Goal: Task Accomplishment & Management: Use online tool/utility

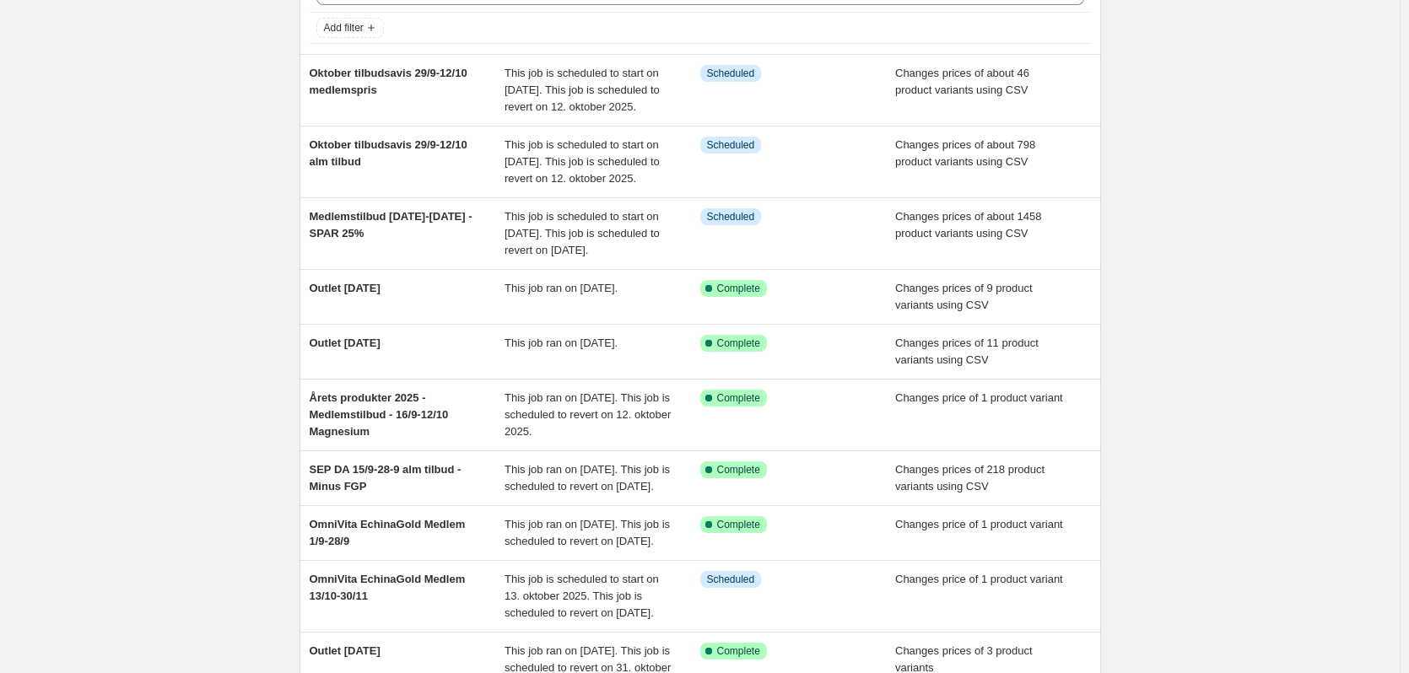
scroll to position [337, 0]
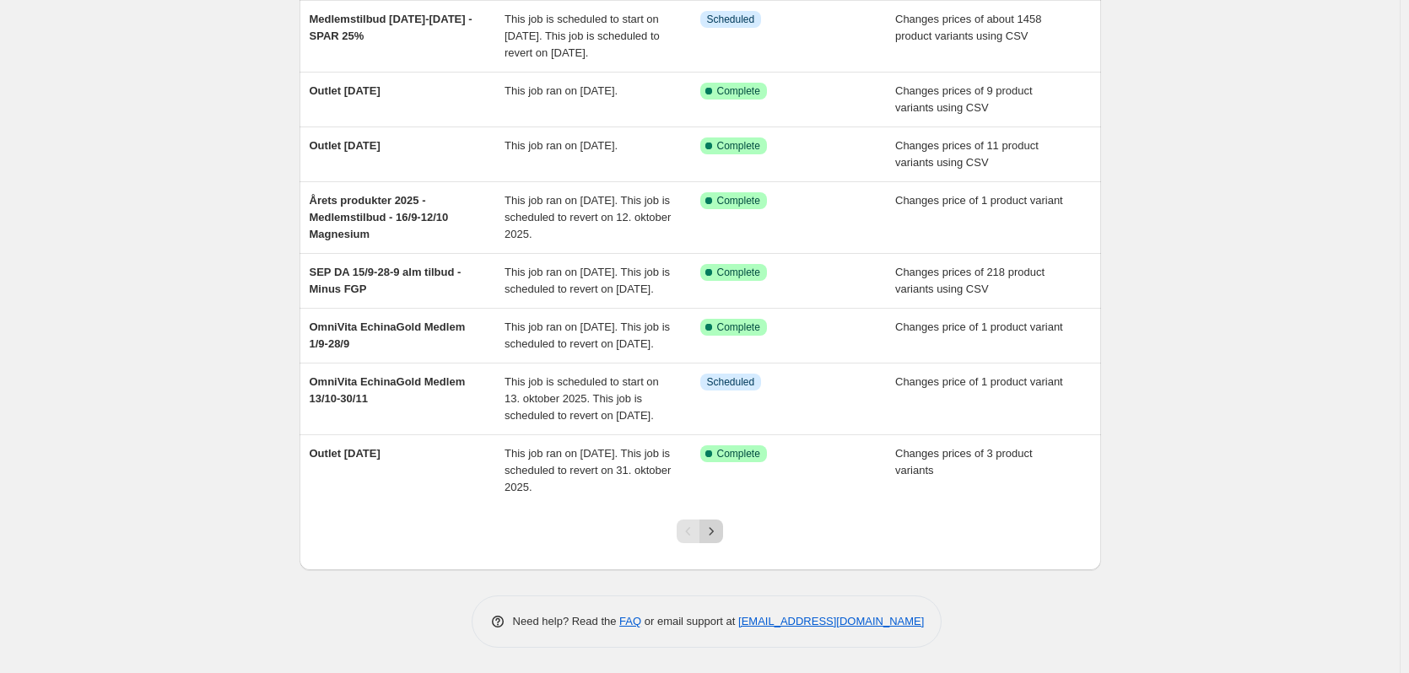
click at [718, 540] on icon "Next" at bounding box center [711, 531] width 17 height 17
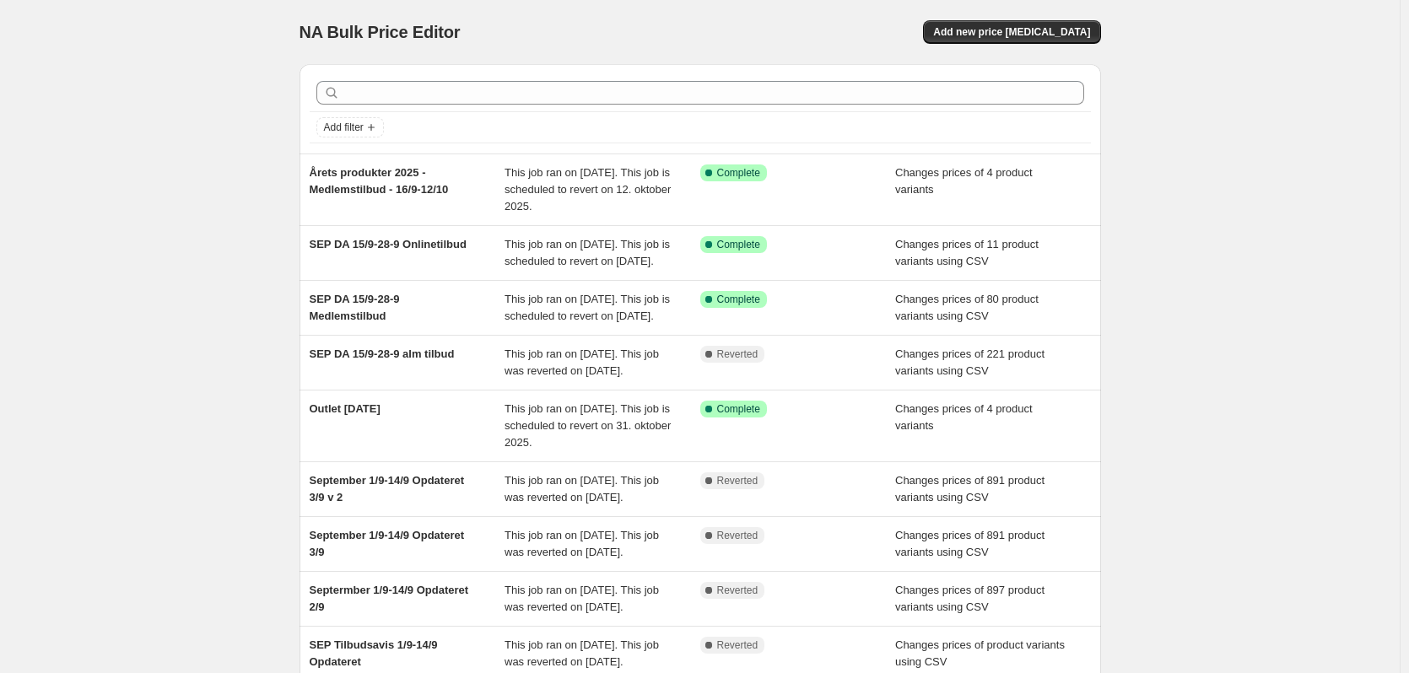
scroll to position [169, 0]
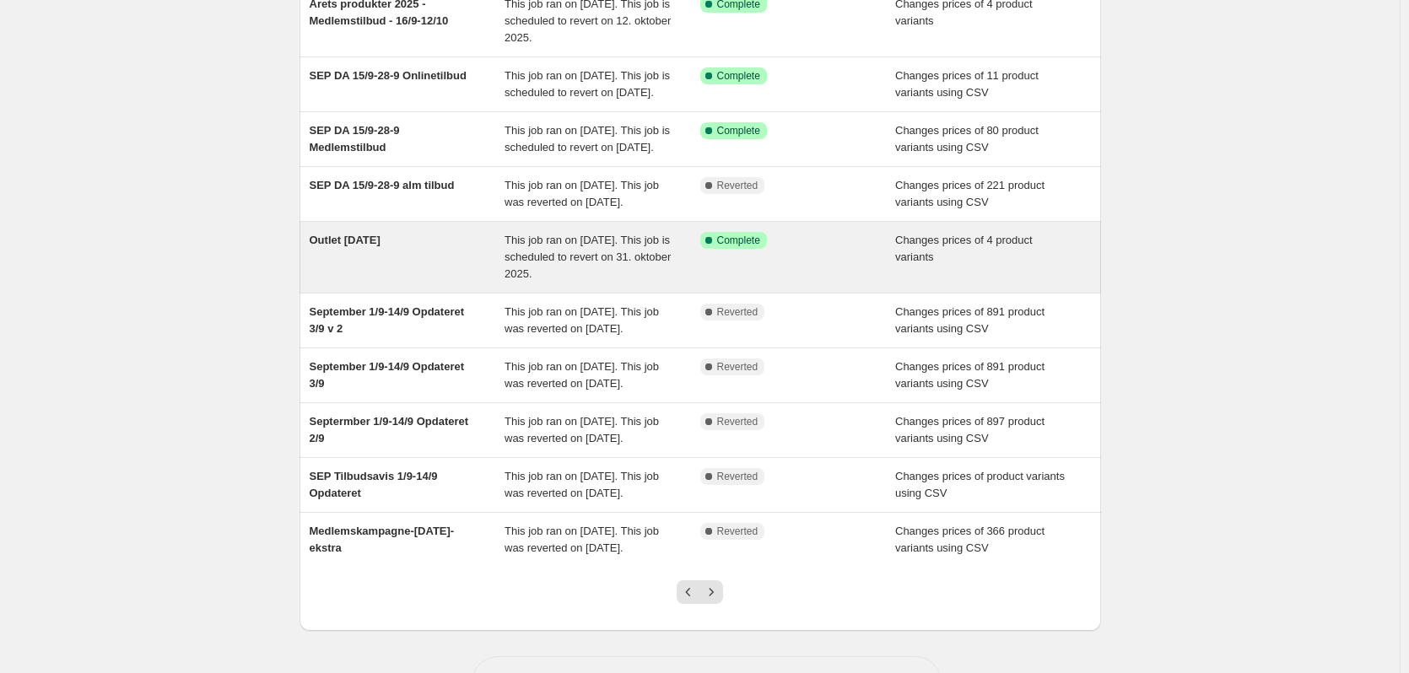
click at [370, 283] on div "Outlet [DATE]" at bounding box center [408, 257] width 196 height 51
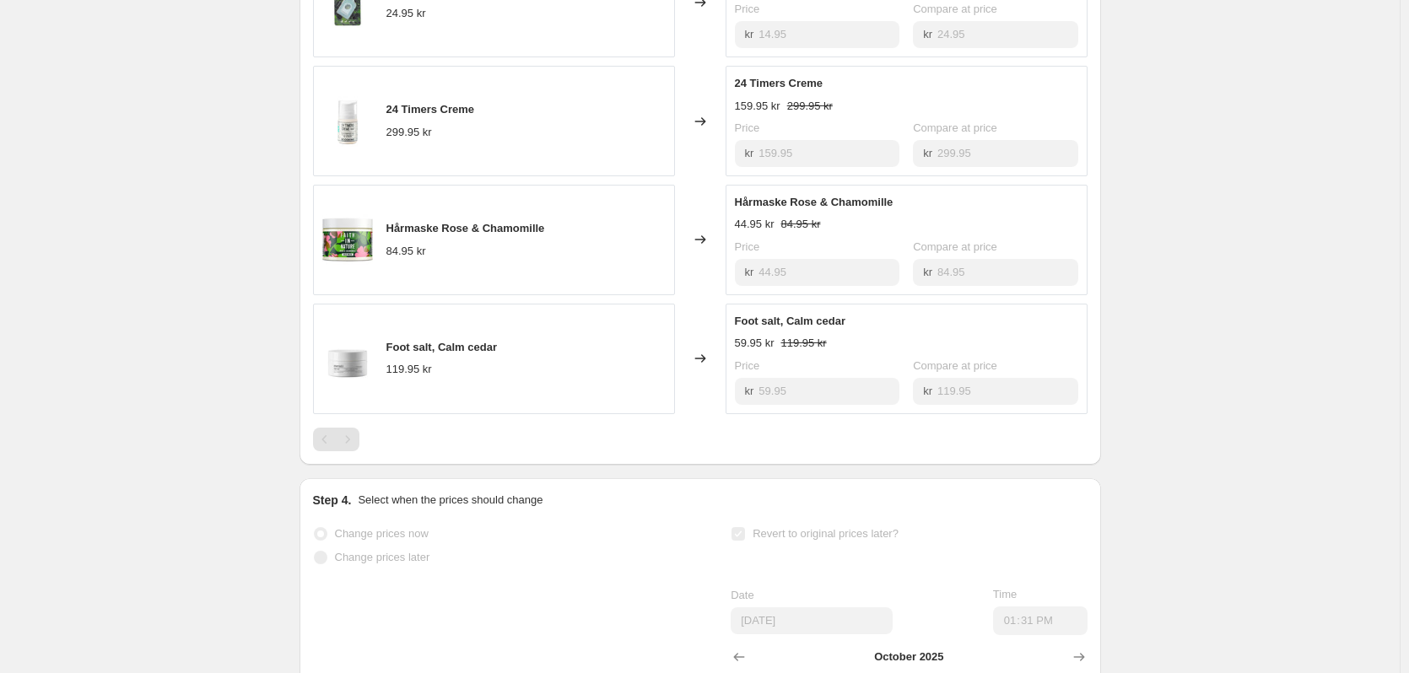
scroll to position [844, 0]
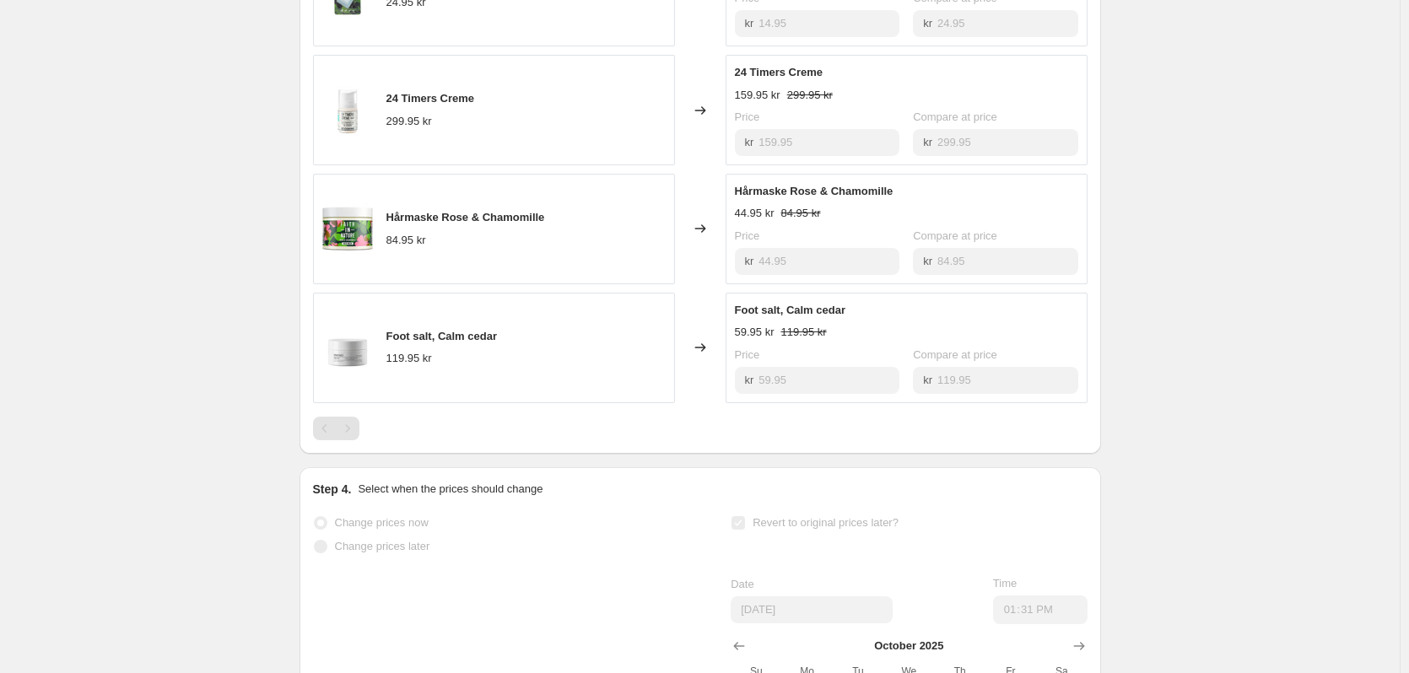
click at [355, 440] on div "Pagination" at bounding box center [348, 429] width 24 height 24
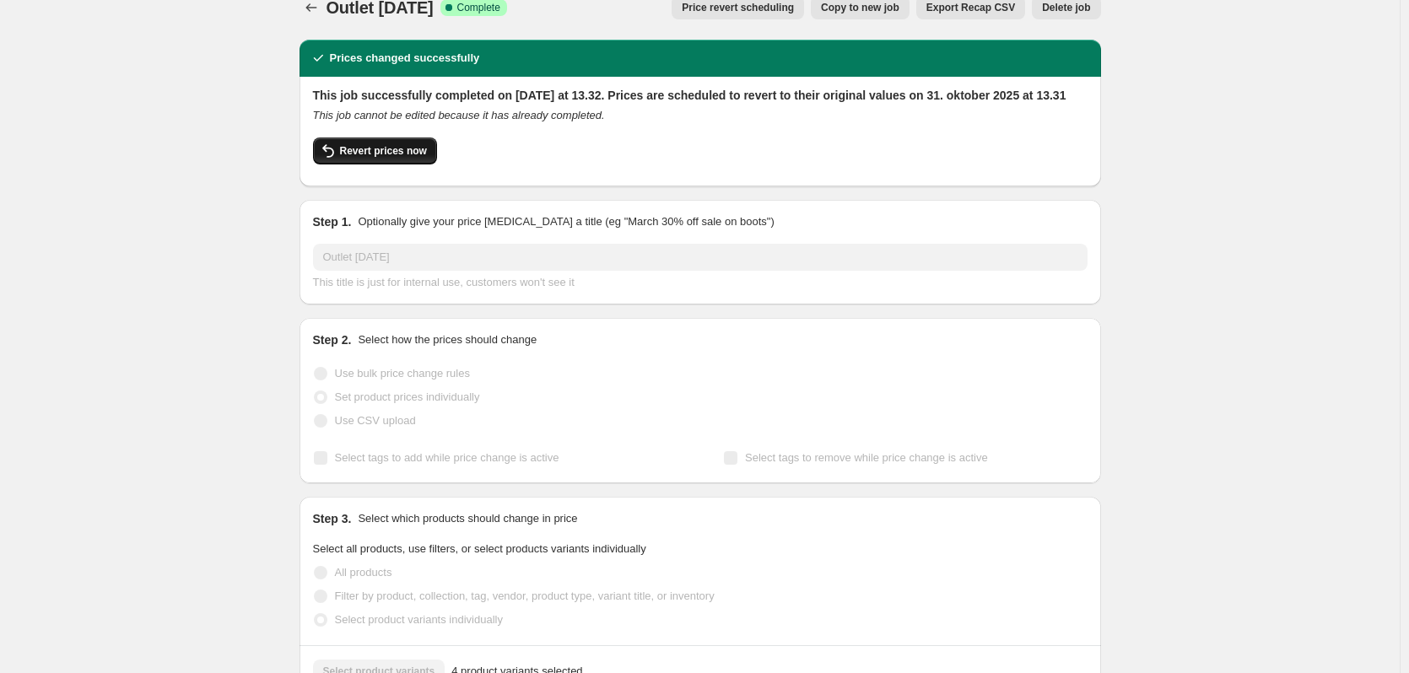
scroll to position [0, 0]
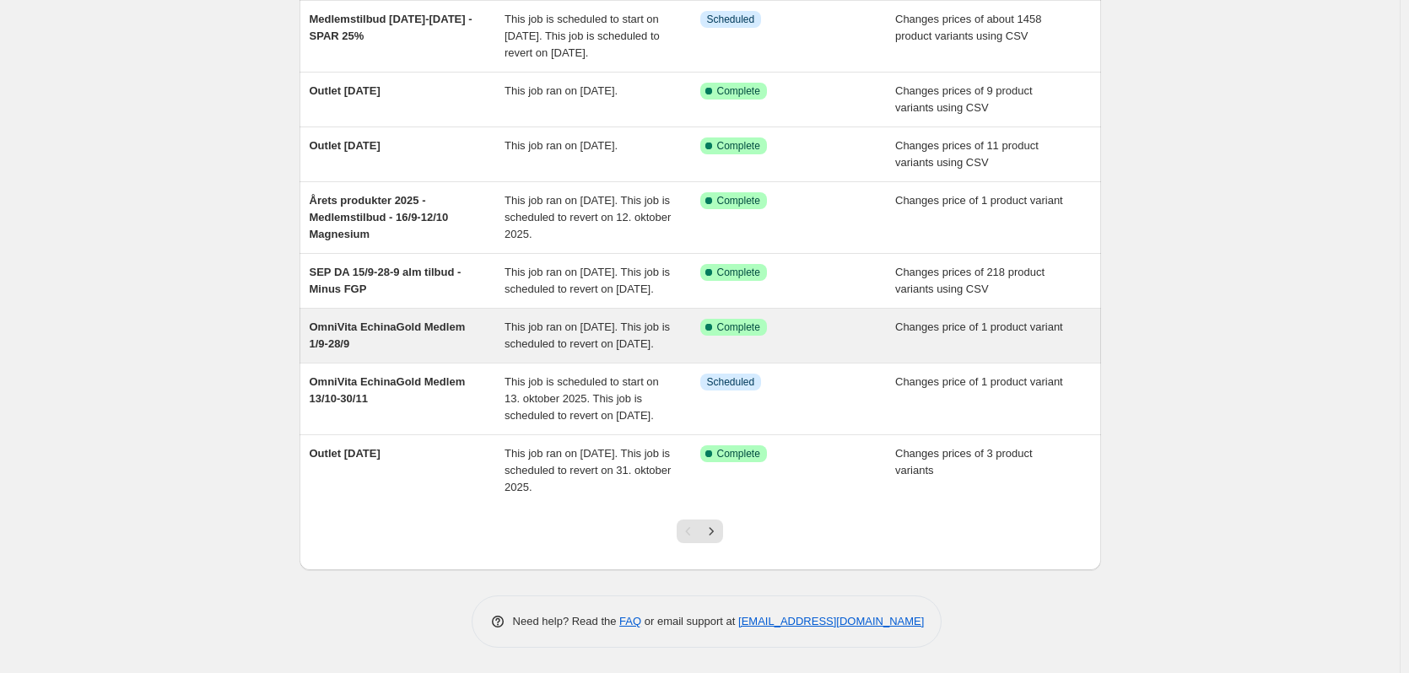
scroll to position [398, 0]
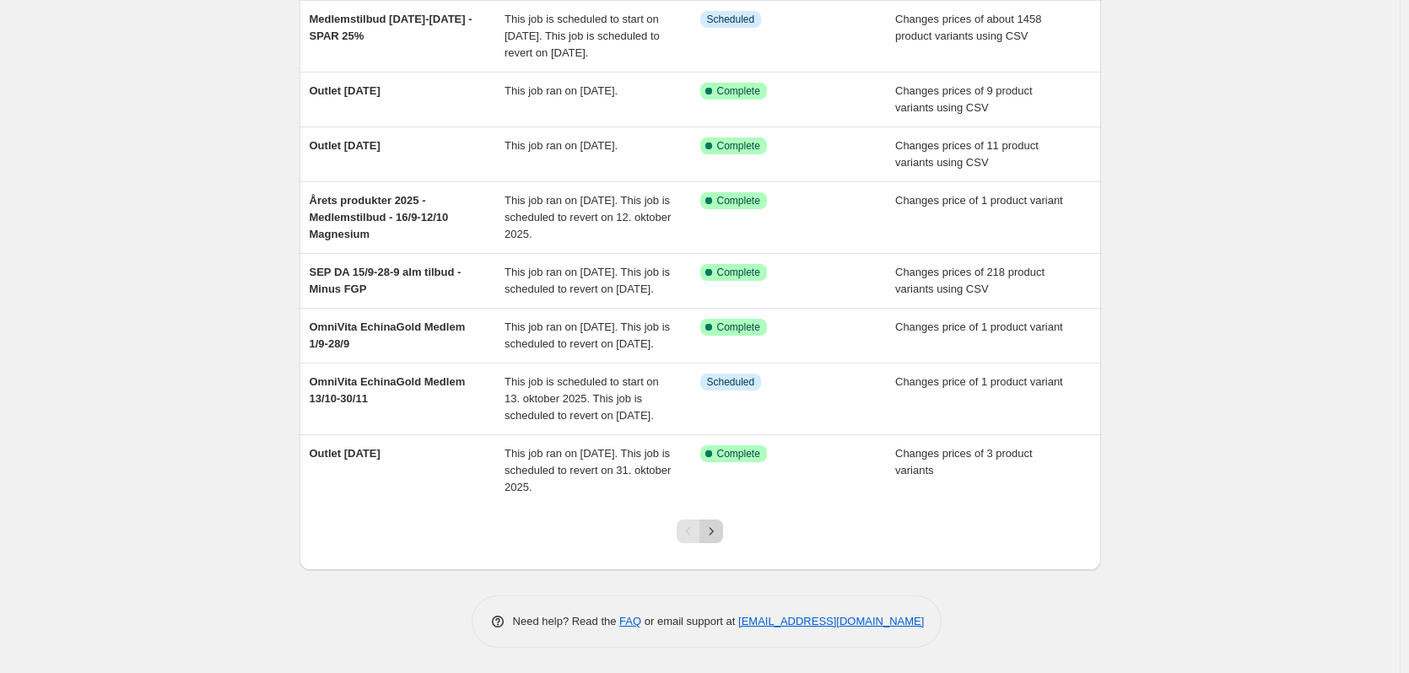
click at [714, 530] on icon "Next" at bounding box center [711, 531] width 17 height 17
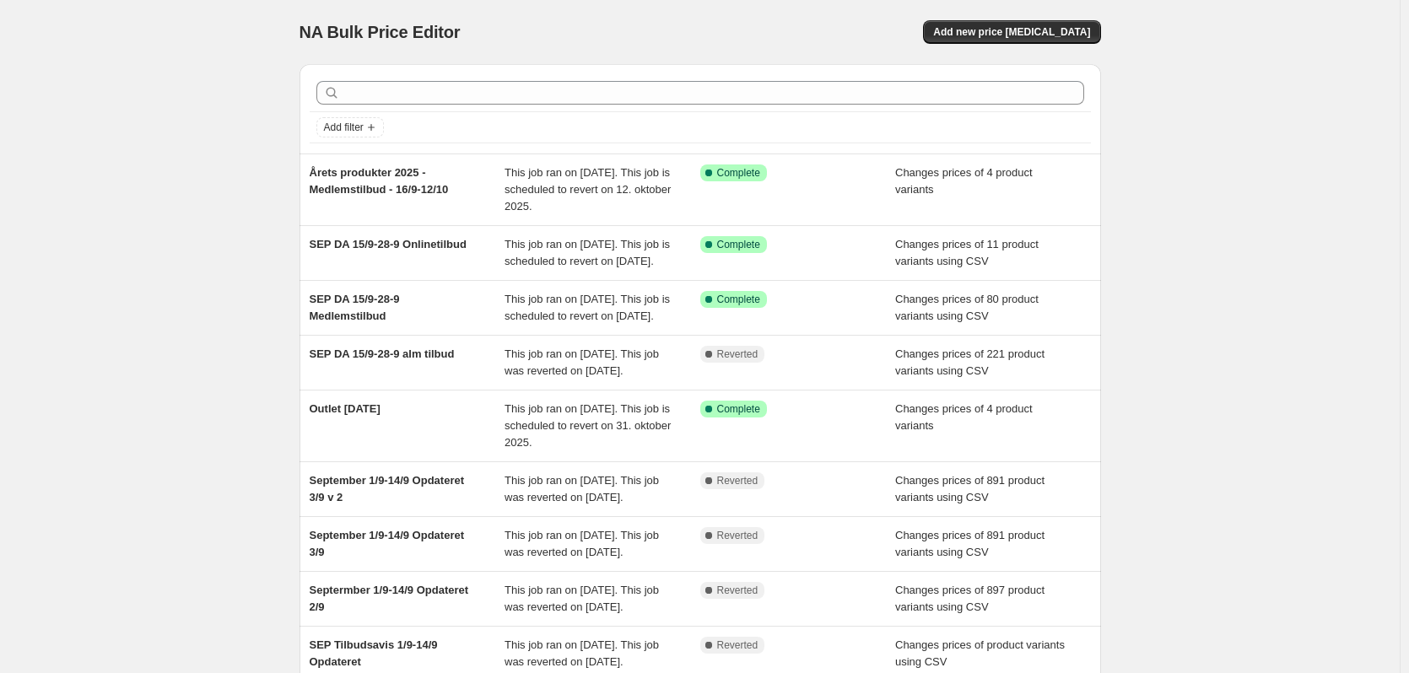
scroll to position [364, 0]
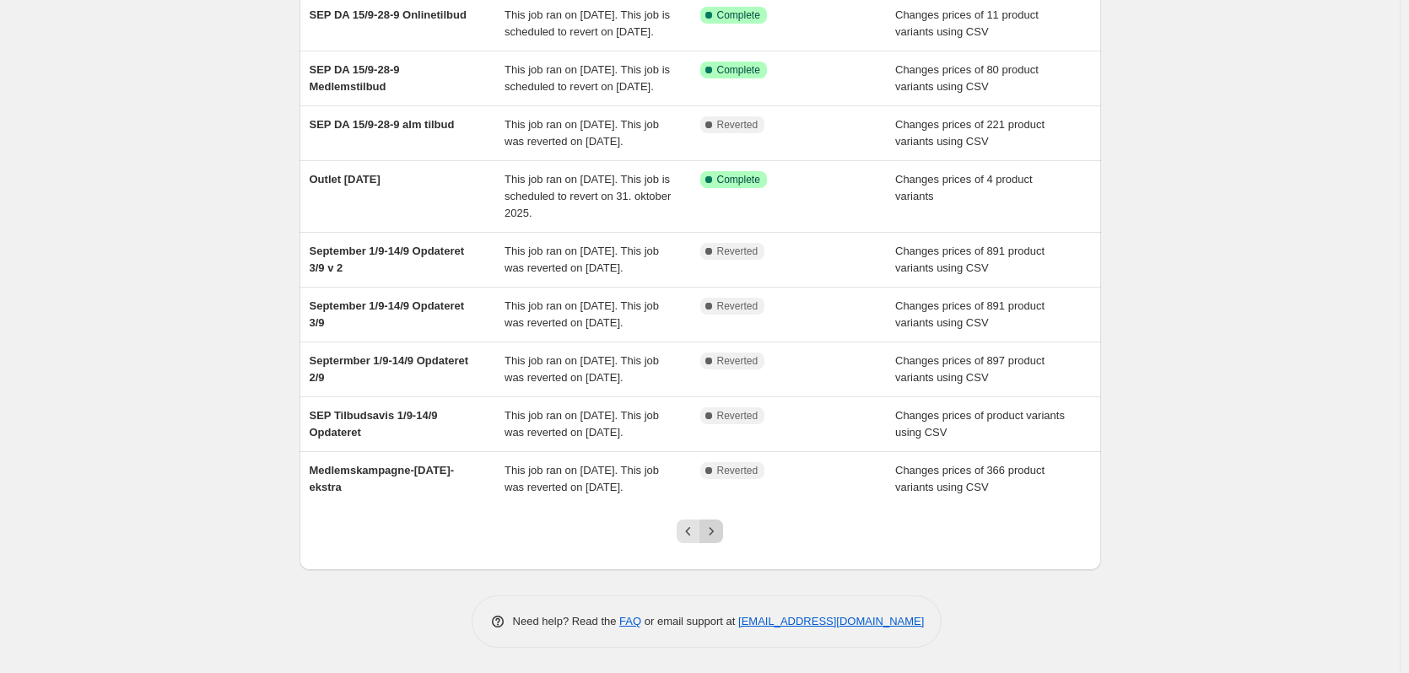
click at [715, 535] on icon "Next" at bounding box center [711, 531] width 17 height 17
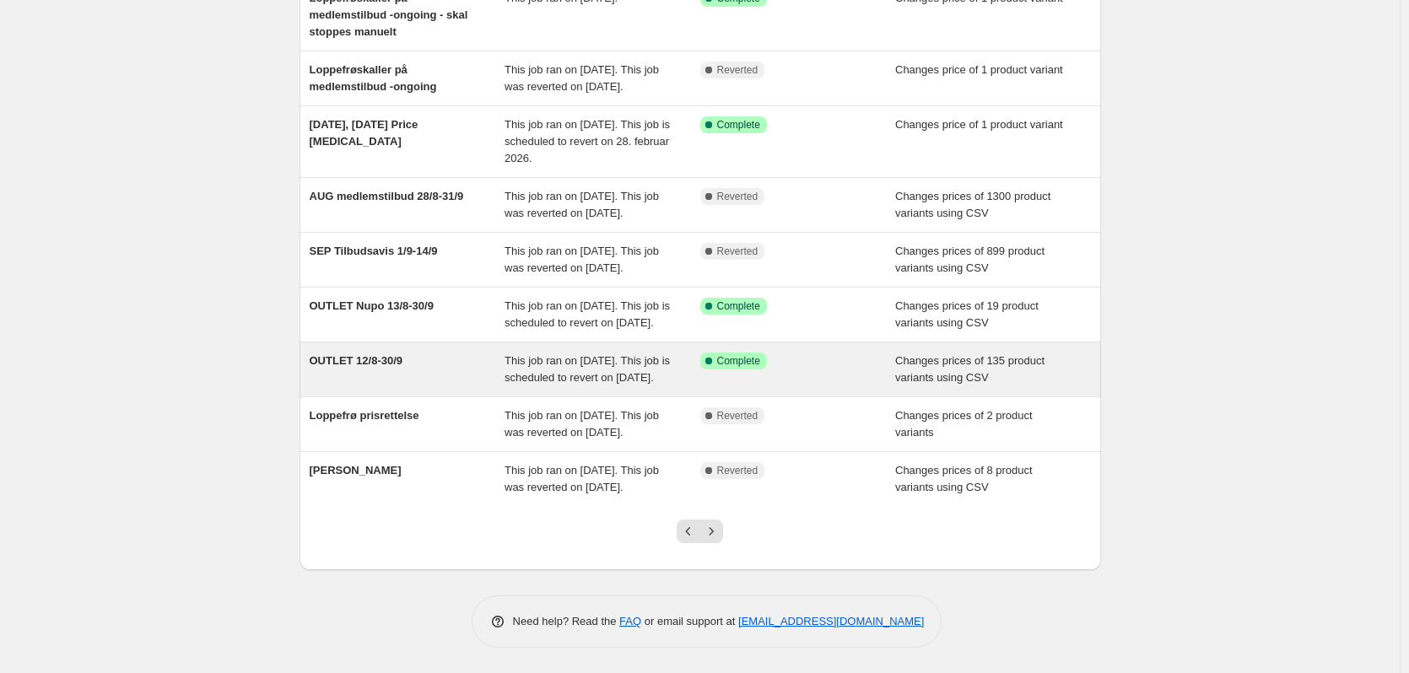
click at [453, 353] on div "OUTLET 12/8-30/9" at bounding box center [408, 370] width 196 height 34
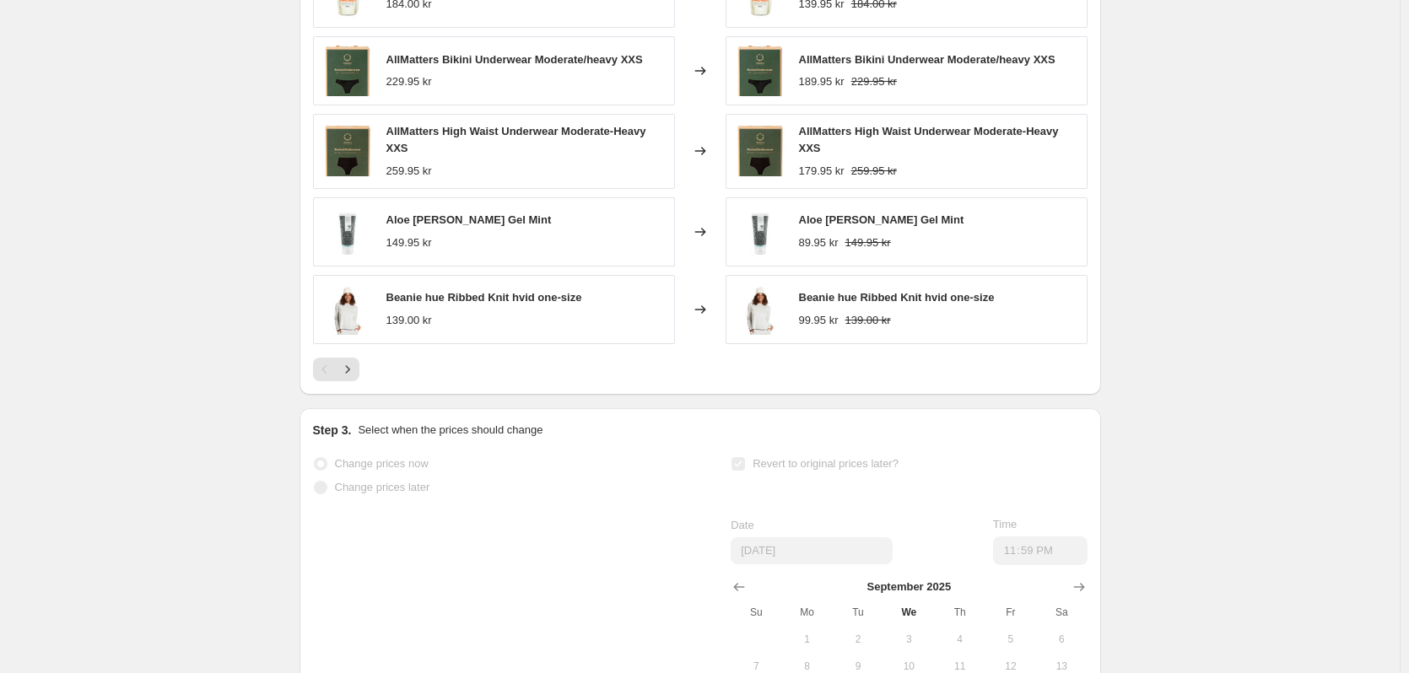
scroll to position [759, 0]
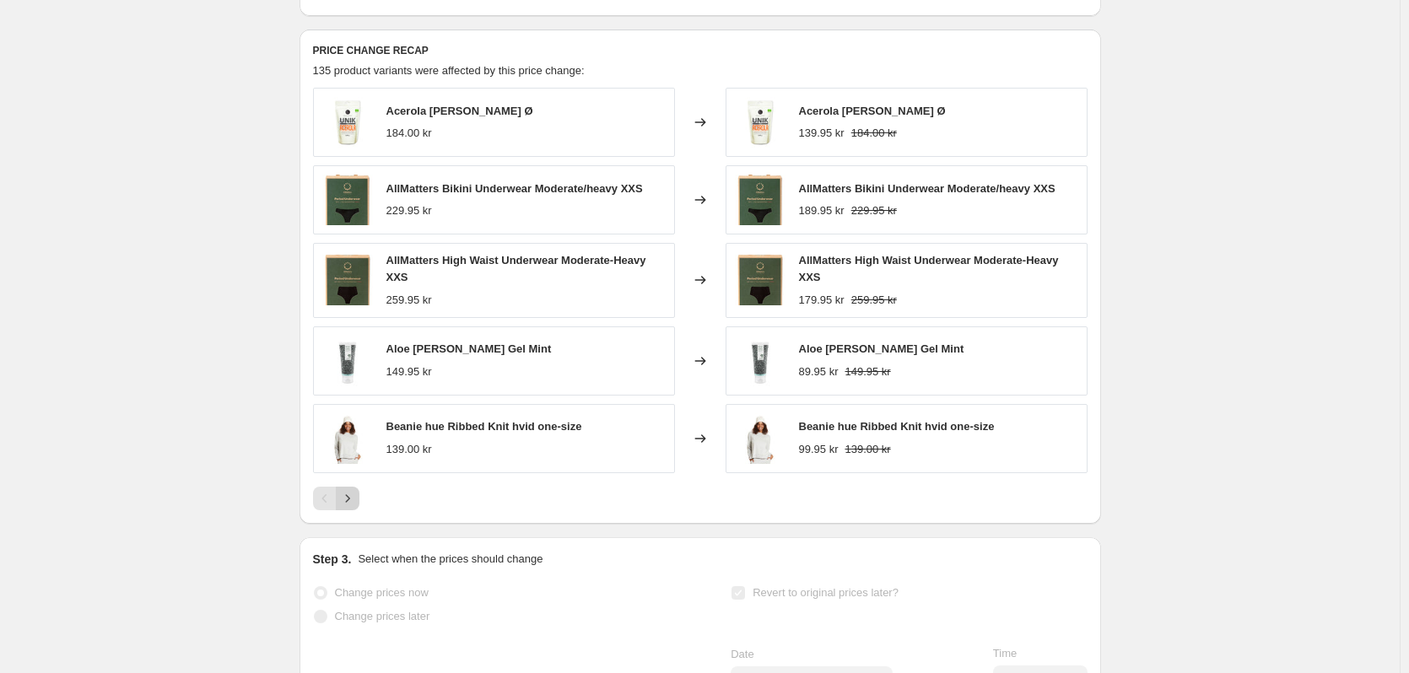
click at [349, 502] on icon "Next" at bounding box center [347, 498] width 4 height 8
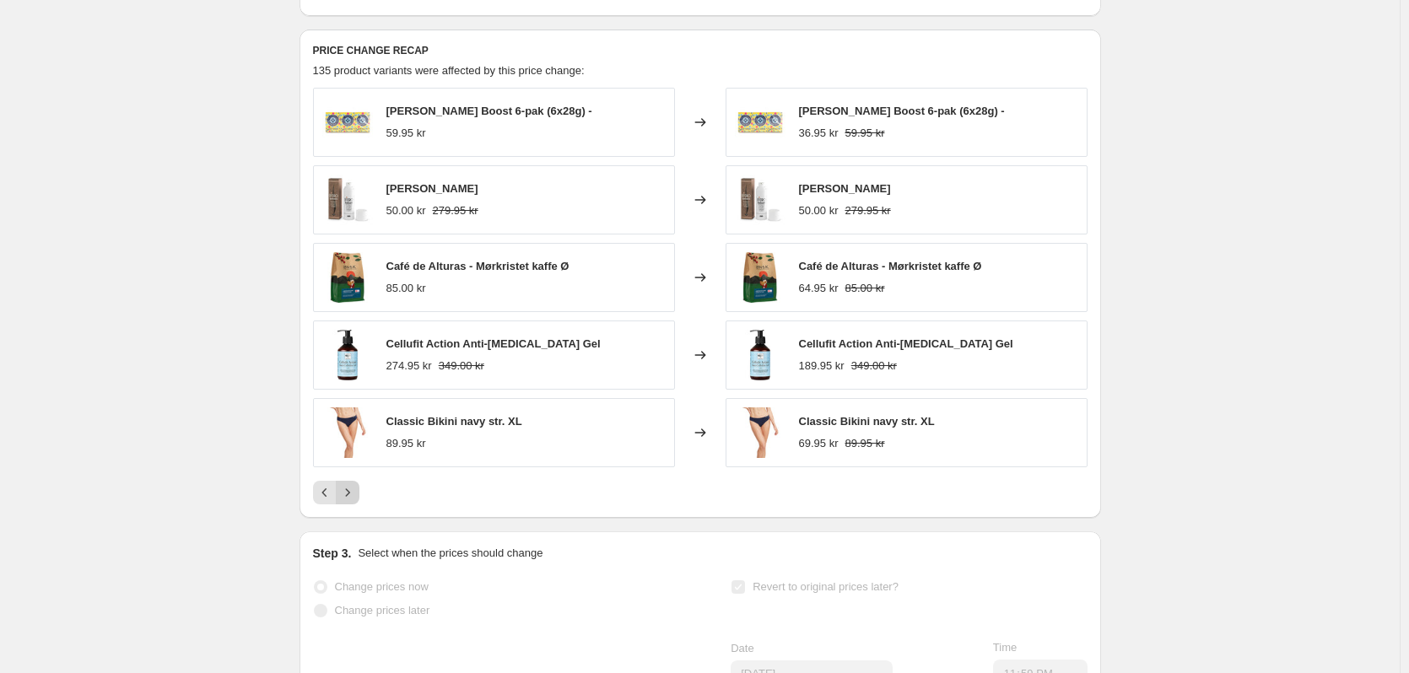
click at [350, 505] on button "Next" at bounding box center [348, 493] width 24 height 24
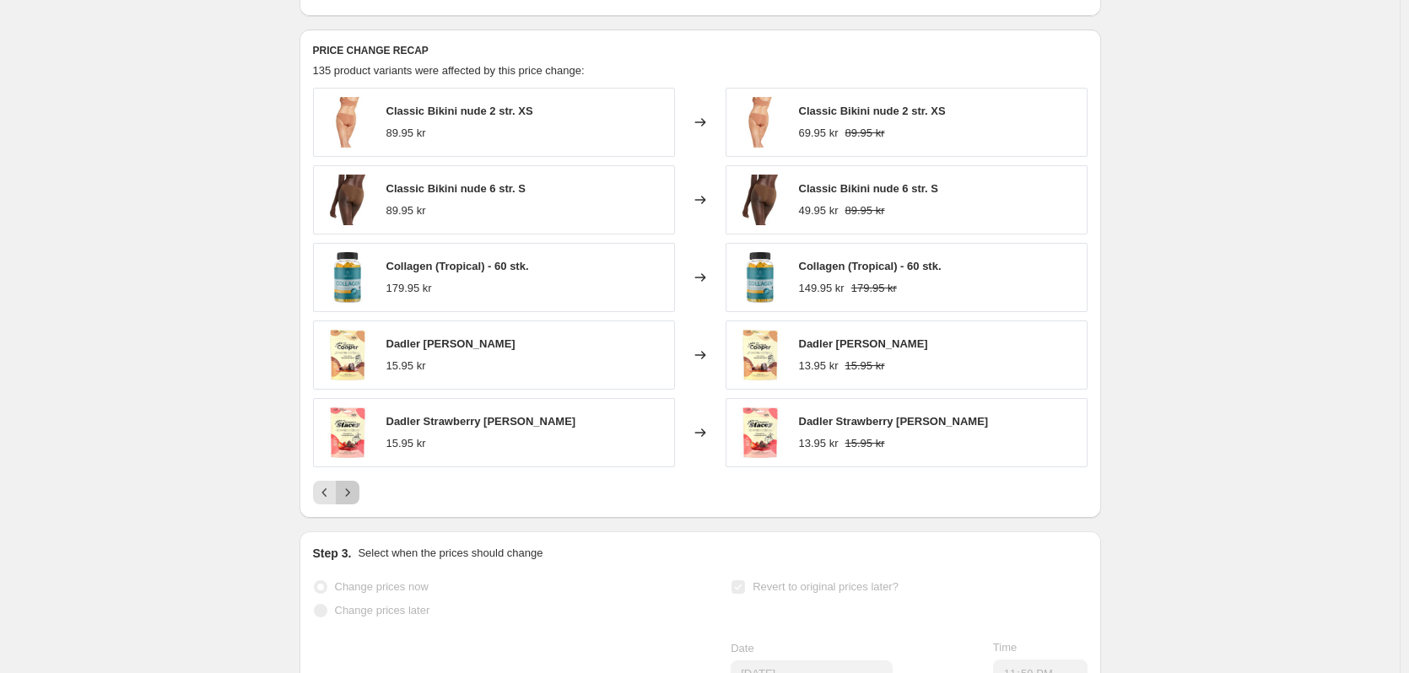
click at [350, 505] on button "Next" at bounding box center [348, 493] width 24 height 24
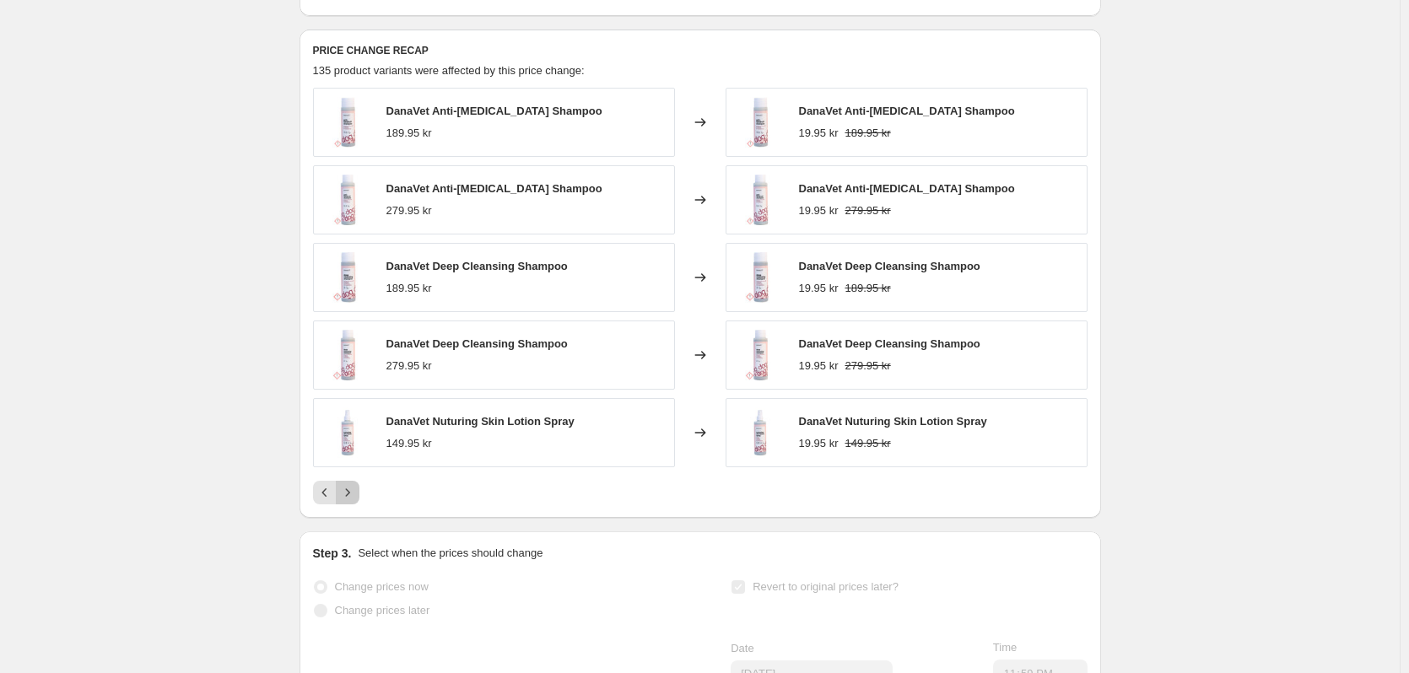
click at [350, 505] on button "Next" at bounding box center [348, 493] width 24 height 24
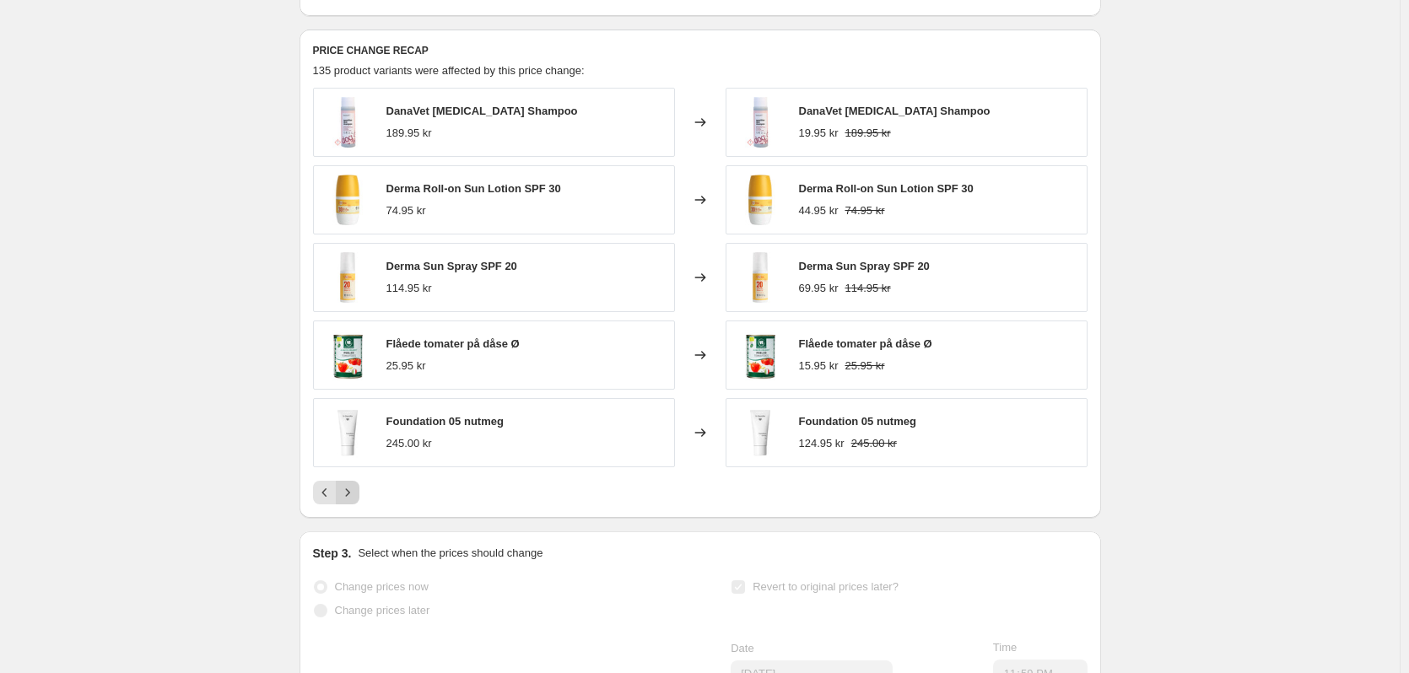
click at [350, 505] on button "Next" at bounding box center [348, 493] width 24 height 24
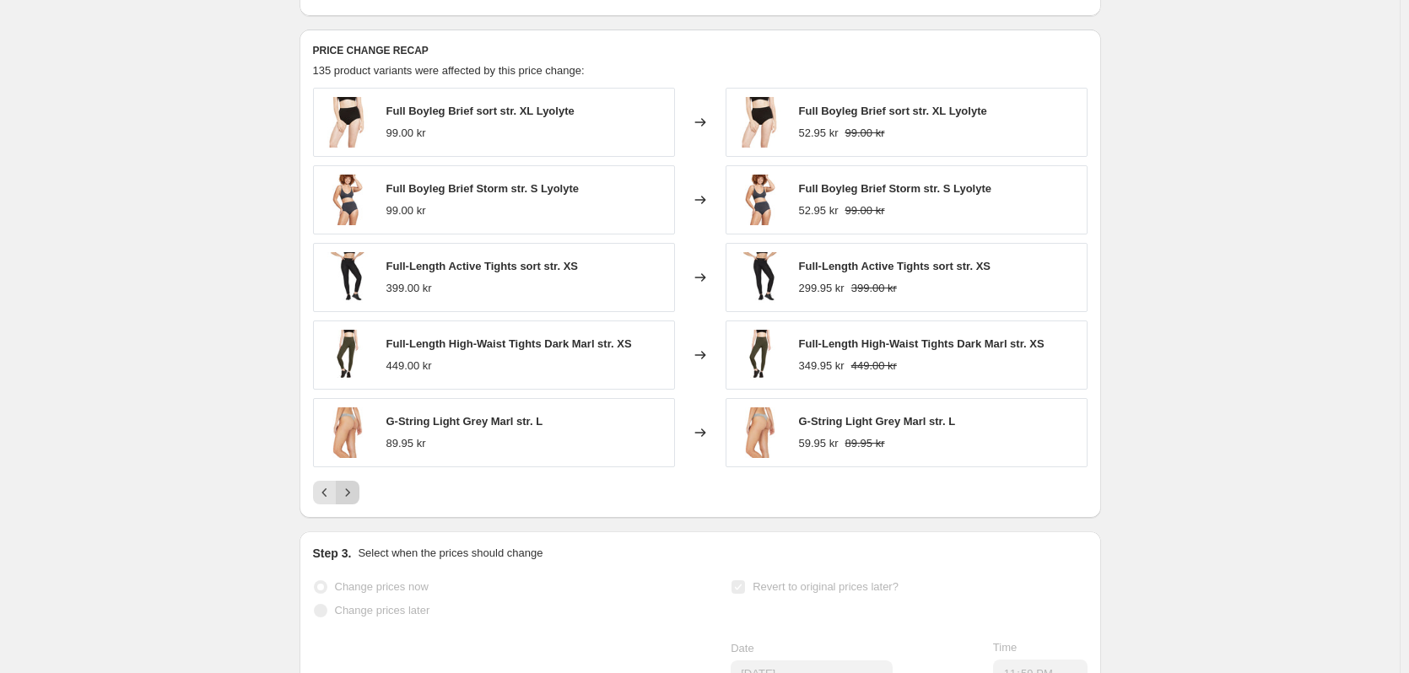
click at [350, 505] on button "Next" at bounding box center [348, 493] width 24 height 24
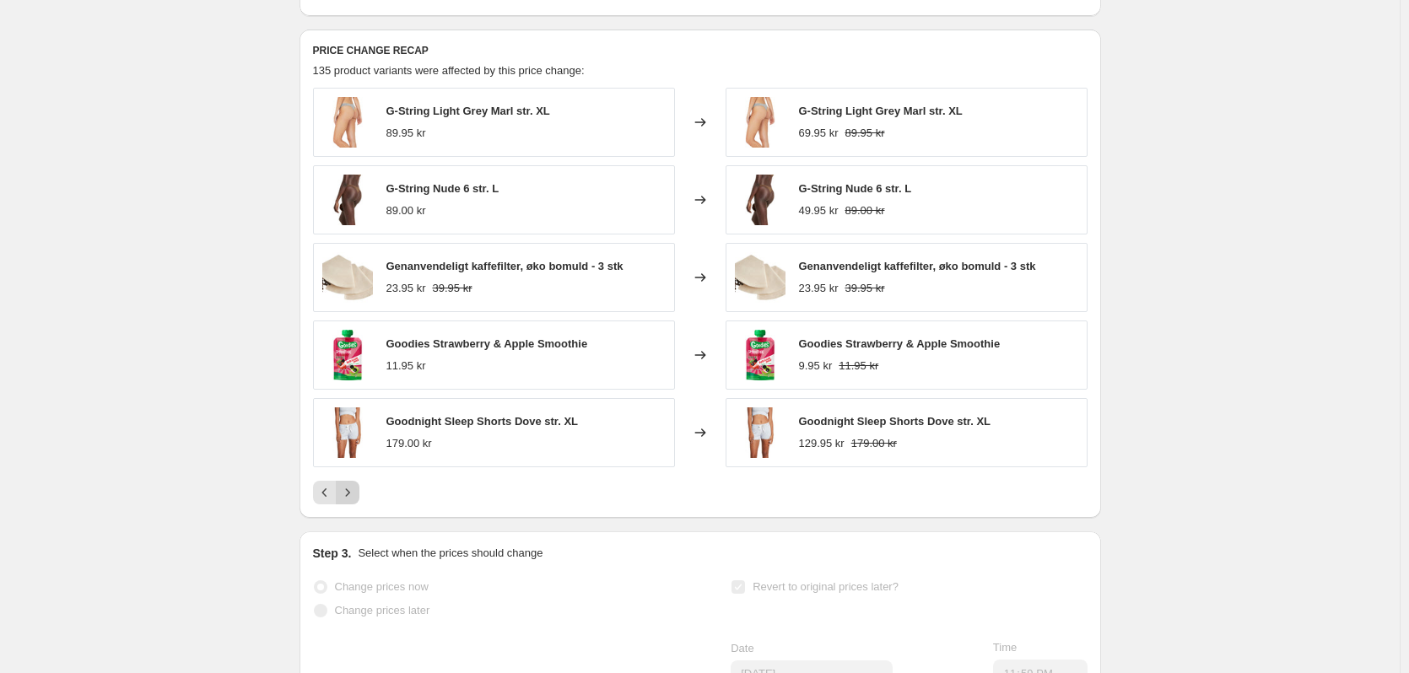
click at [350, 505] on button "Next" at bounding box center [348, 493] width 24 height 24
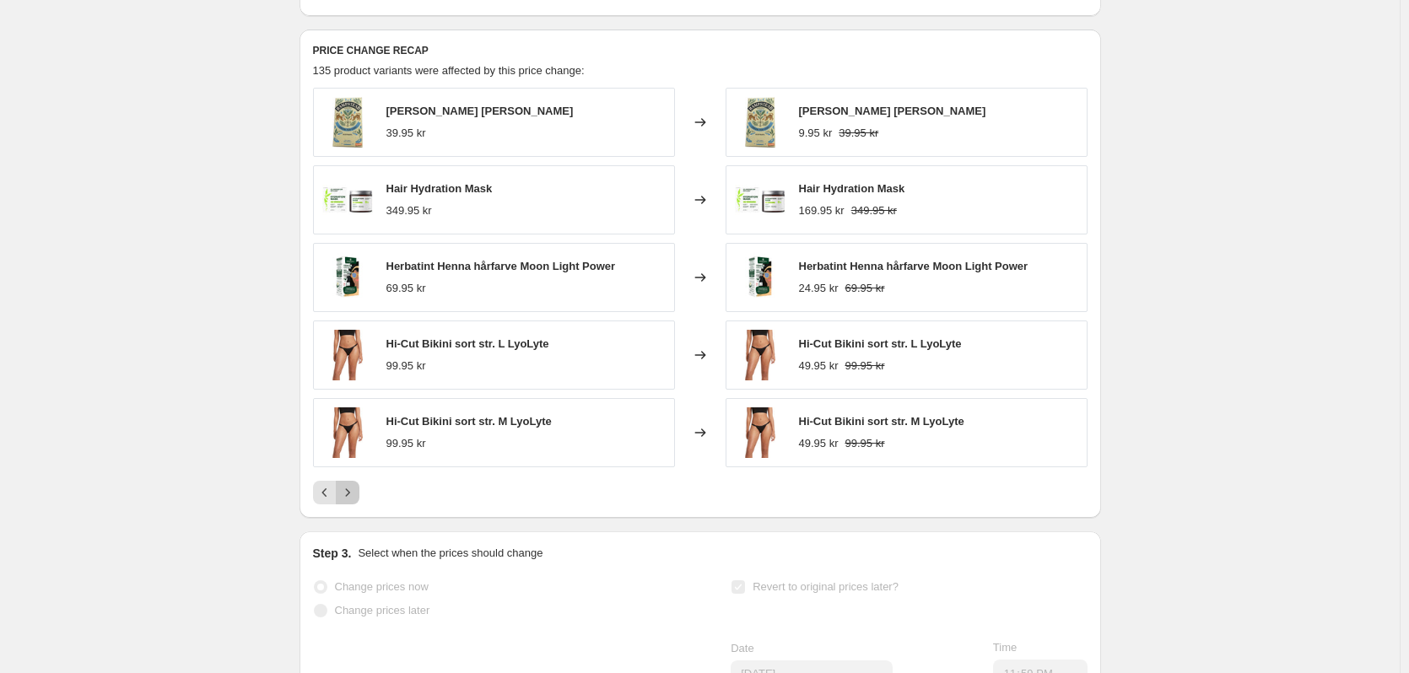
click at [350, 505] on button "Next" at bounding box center [348, 493] width 24 height 24
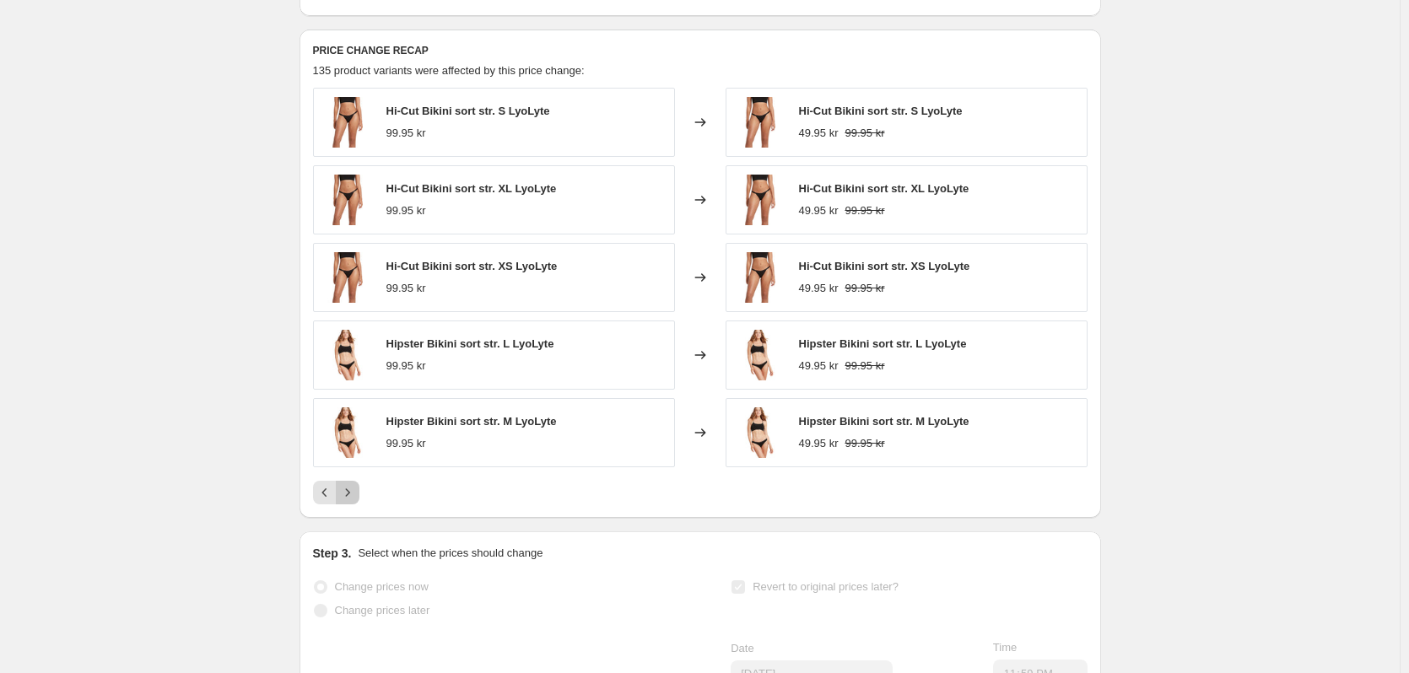
click at [350, 505] on button "Next" at bounding box center [348, 493] width 24 height 24
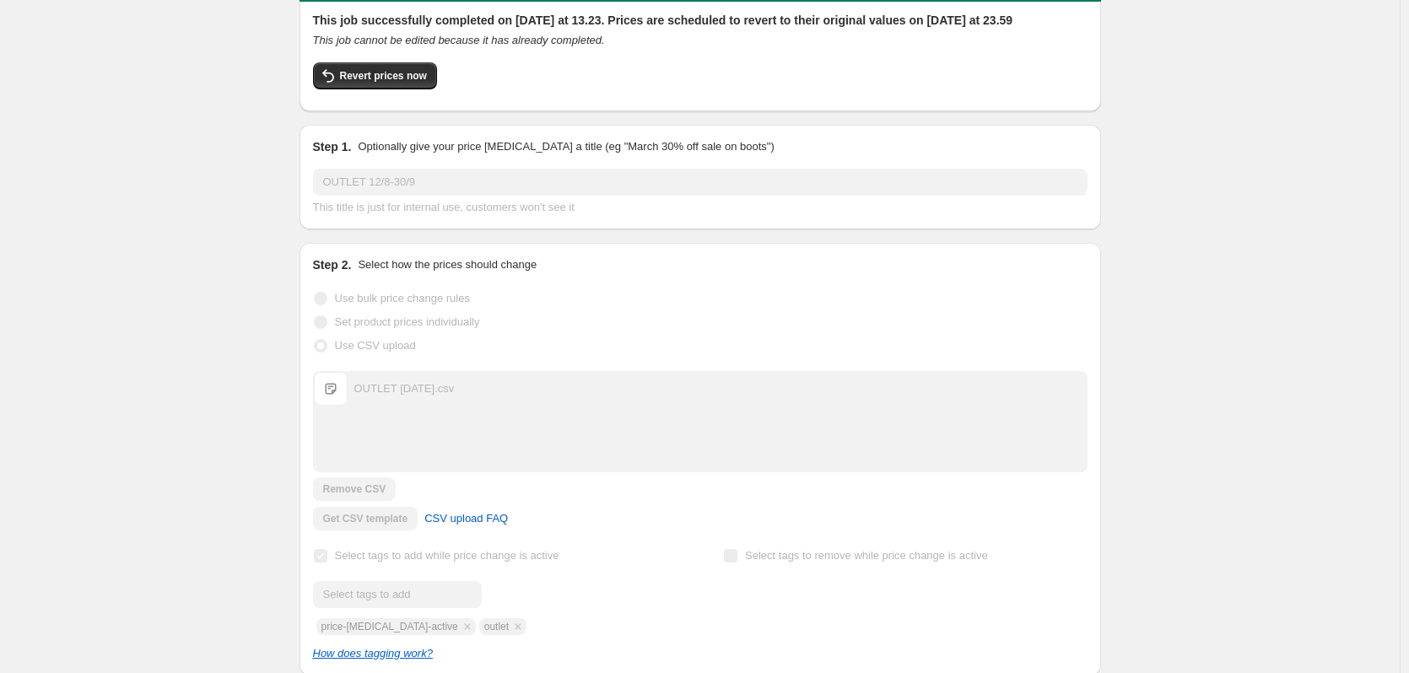
scroll to position [0, 0]
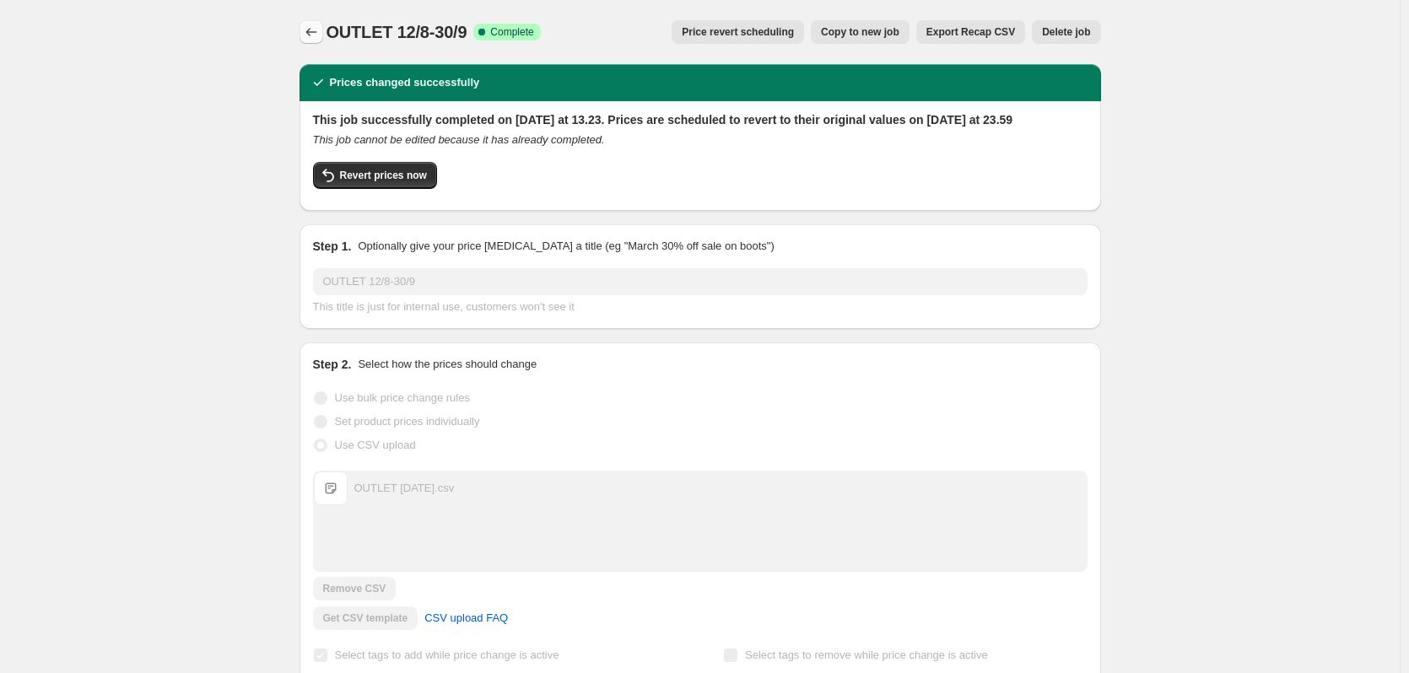
click at [311, 34] on icon "Price change jobs" at bounding box center [310, 32] width 11 height 8
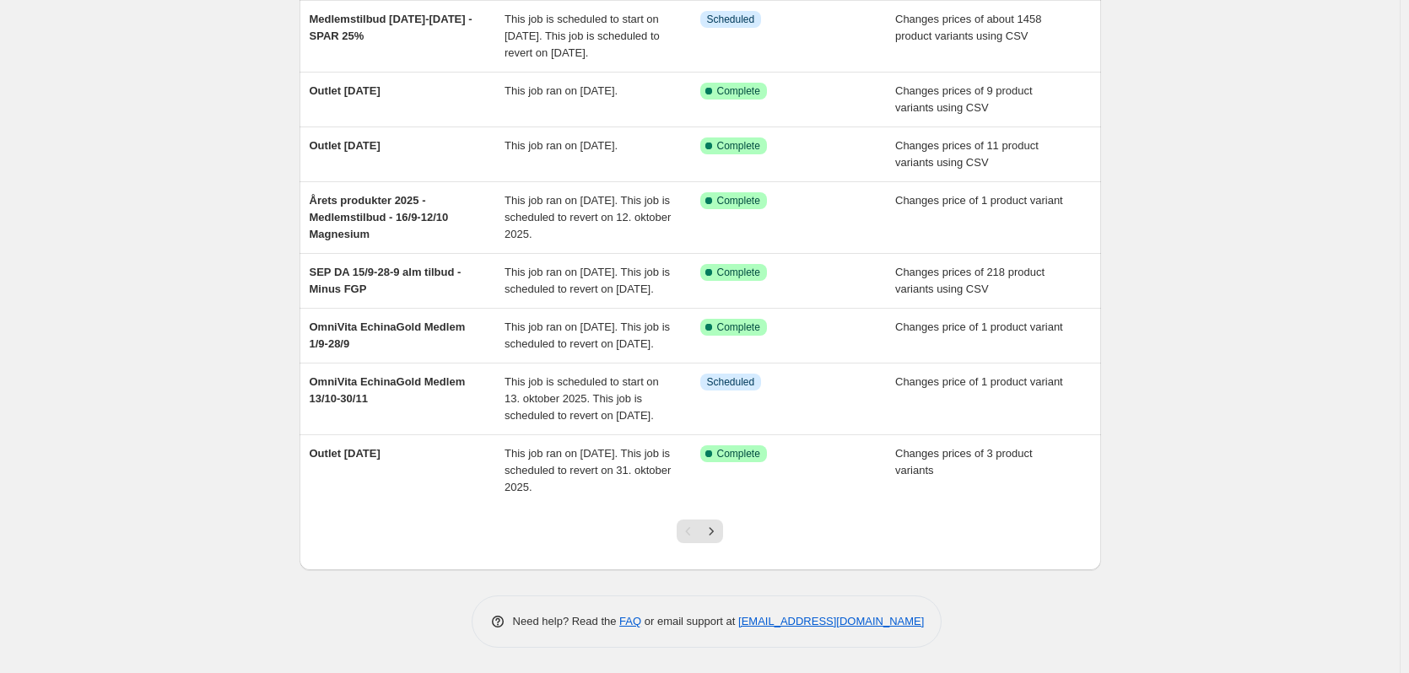
scroll to position [398, 0]
click at [712, 536] on icon "Next" at bounding box center [711, 531] width 17 height 17
